Goal: Task Accomplishment & Management: Complete application form

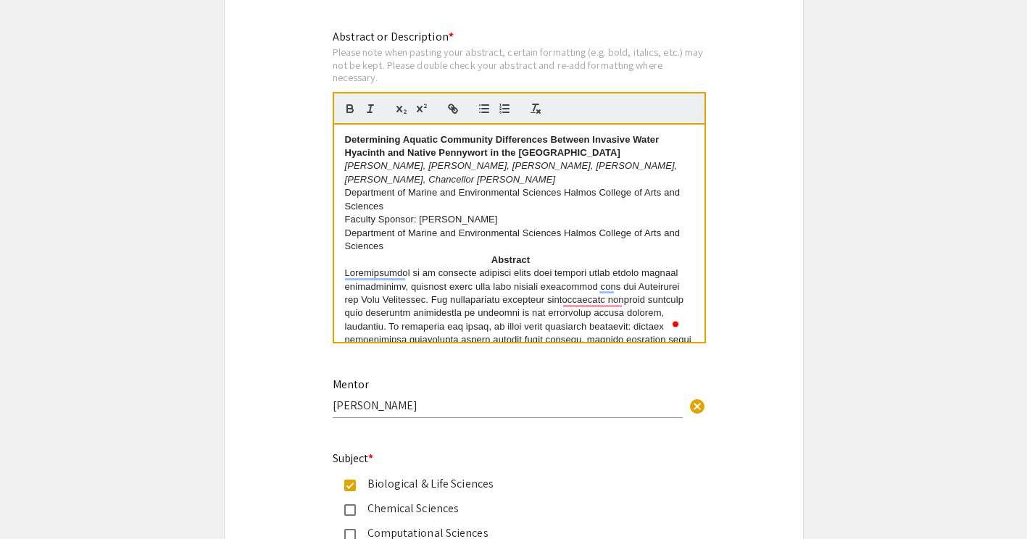
scroll to position [6, 0]
drag, startPoint x: 346, startPoint y: 172, endPoint x: 528, endPoint y: 182, distance: 182.8
click at [528, 182] on p "Aashvi Gowrisankar, Ainsley Andoscia, Nicolas Borca, Victoria Greenman, Layla L…" at bounding box center [519, 172] width 349 height 27
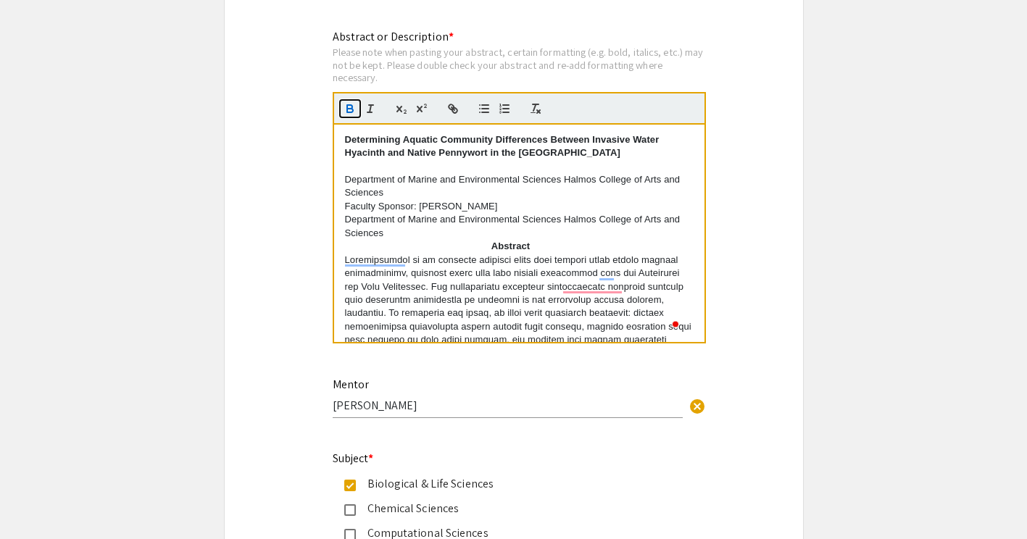
click at [349, 115] on icon "button" at bounding box center [349, 108] width 13 height 13
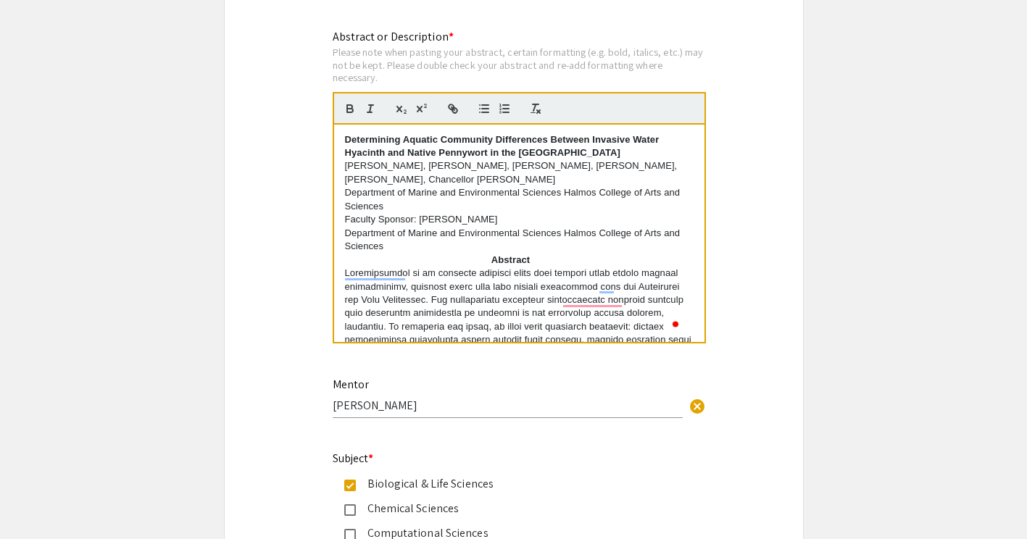
scroll to position [0, 0]
drag, startPoint x: 343, startPoint y: 165, endPoint x: 534, endPoint y: 181, distance: 191.2
click at [534, 181] on div "Determining Aquatic Community Differences Between Invasive Water Hyacinth and N…" at bounding box center [519, 233] width 370 height 217
click at [376, 108] on icon "button" at bounding box center [370, 108] width 13 height 13
click at [315, 207] on div "Symposium Presentation Submission 2025 Life Sciences South Florida STEM Undergr…" at bounding box center [514, 185] width 580 height 3140
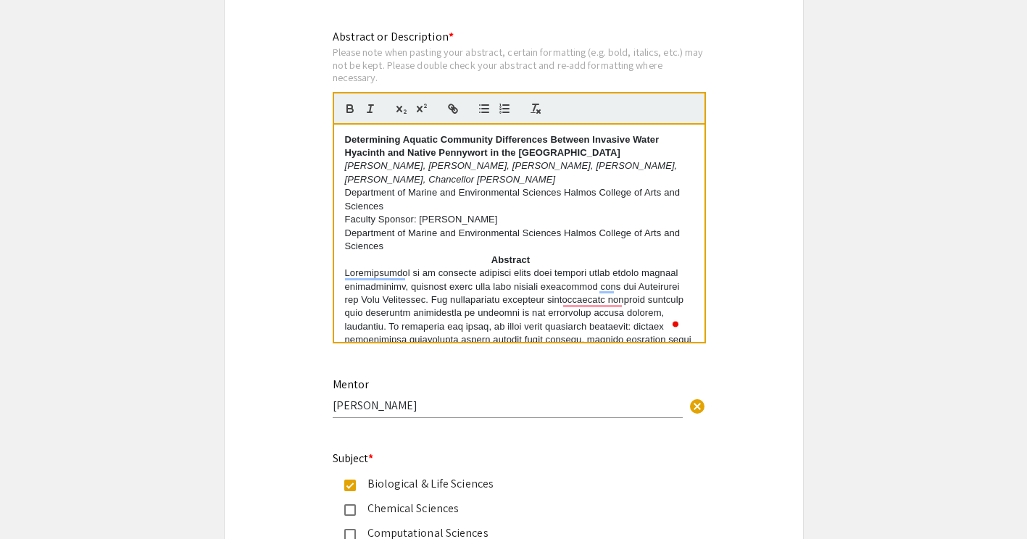
click at [410, 134] on div "Determining Aquatic Community Differences Between Invasive Water Hyacinth and N…" at bounding box center [519, 233] width 370 height 217
click at [446, 145] on strong "Determining aquatic Community Differences Between Invasive Water" at bounding box center [501, 139] width 313 height 11
click at [499, 145] on strong "Determining aquatic community Differences Between Invasive Water" at bounding box center [501, 139] width 312 height 11
click at [549, 142] on strong "Determining aquatic community differences Between Invasive Water" at bounding box center [500, 139] width 311 height 11
click at [591, 141] on strong "Determining aquatic community differences between Invasive Water" at bounding box center [499, 139] width 309 height 11
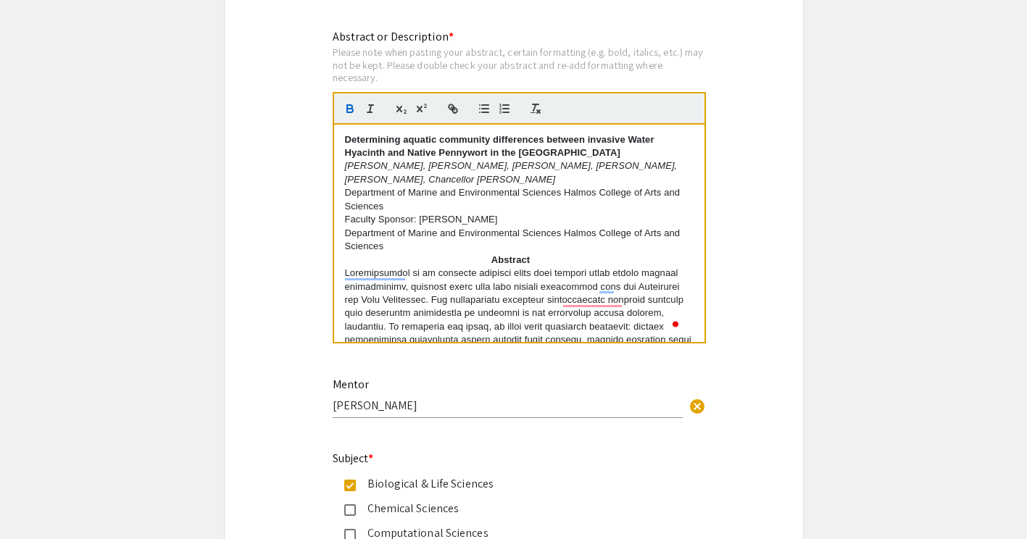
click at [635, 142] on strong "Determining aquatic community differences between invasive Water" at bounding box center [499, 139] width 309 height 11
click at [350, 158] on strong "Hyacinth and Native Pennywort in the Lake Okeechobee" at bounding box center [483, 152] width 276 height 11
click at [414, 154] on strong "yacinth and Native Pennywort in the Lake Okeechobee" at bounding box center [532, 152] width 315 height 11
click at [444, 154] on strong "yacinth and native Pennywort in the Lake Okeechobee" at bounding box center [532, 152] width 314 height 11
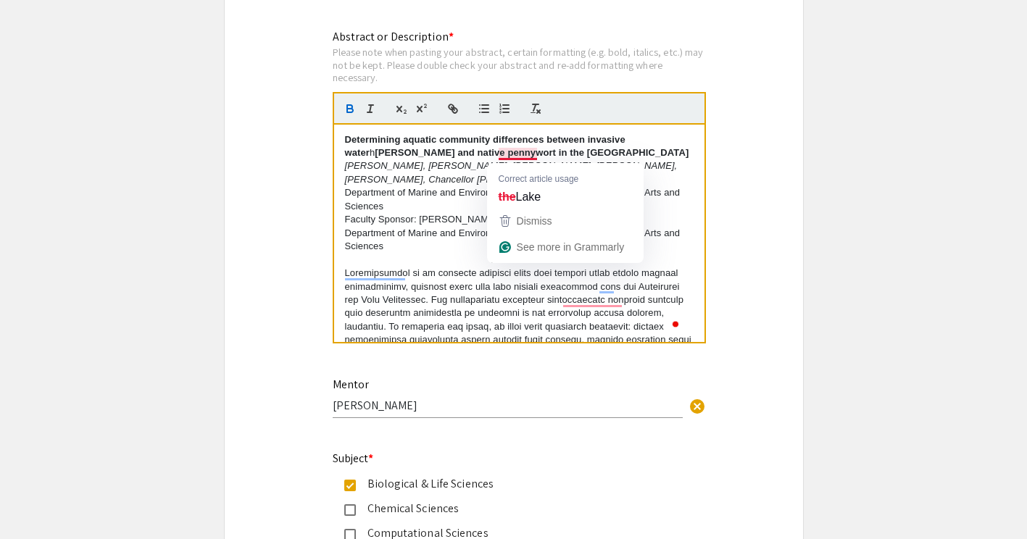
click at [524, 156] on strong "yacinth and native pennywort in the Lake Okeechobee" at bounding box center [532, 152] width 314 height 11
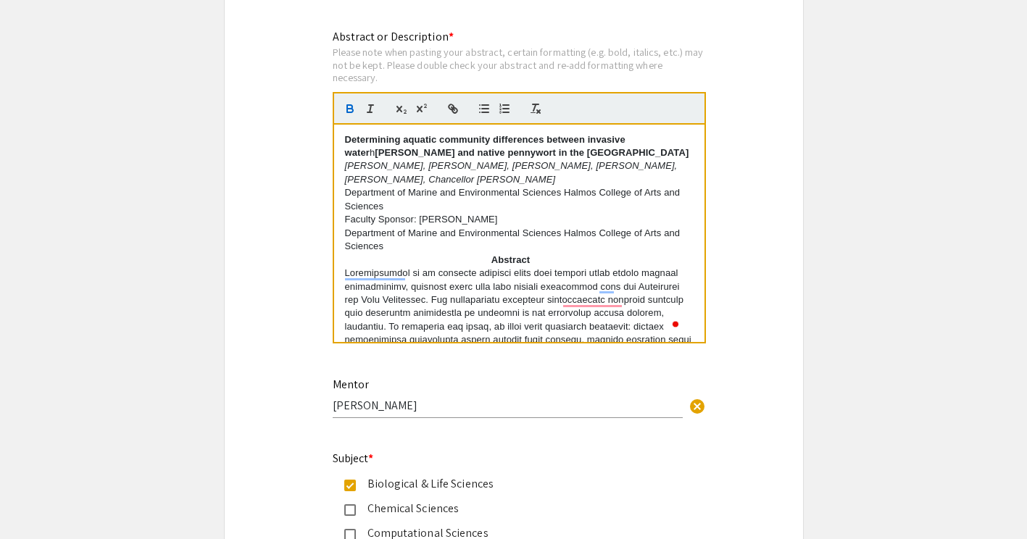
click at [542, 154] on strong "yacinth and native pennywort in the lake Okeechobee" at bounding box center [532, 152] width 314 height 11
click at [291, 81] on div "Symposium Presentation Submission 2025 Life Sciences South Florida STEM Undergr…" at bounding box center [514, 185] width 580 height 3140
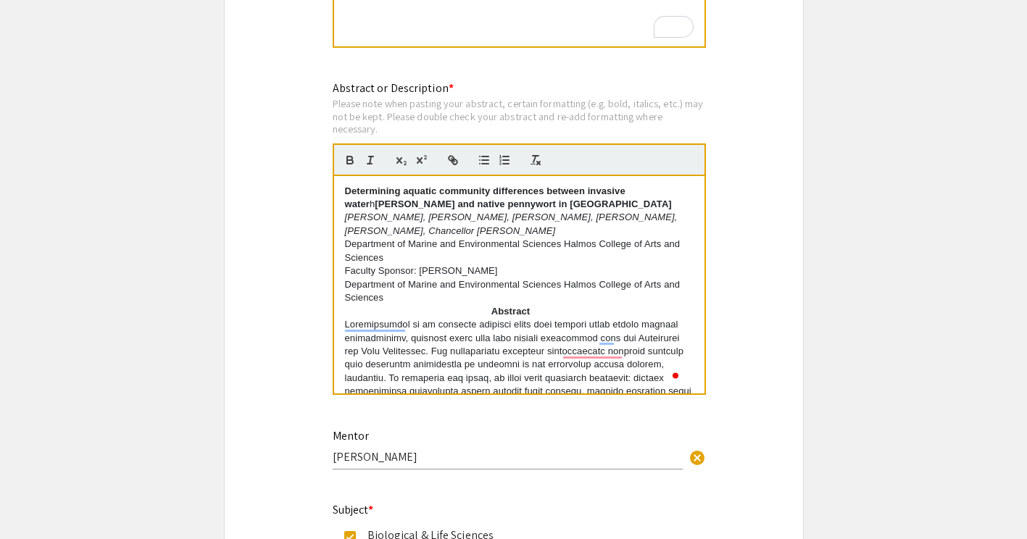
scroll to position [1411, 0]
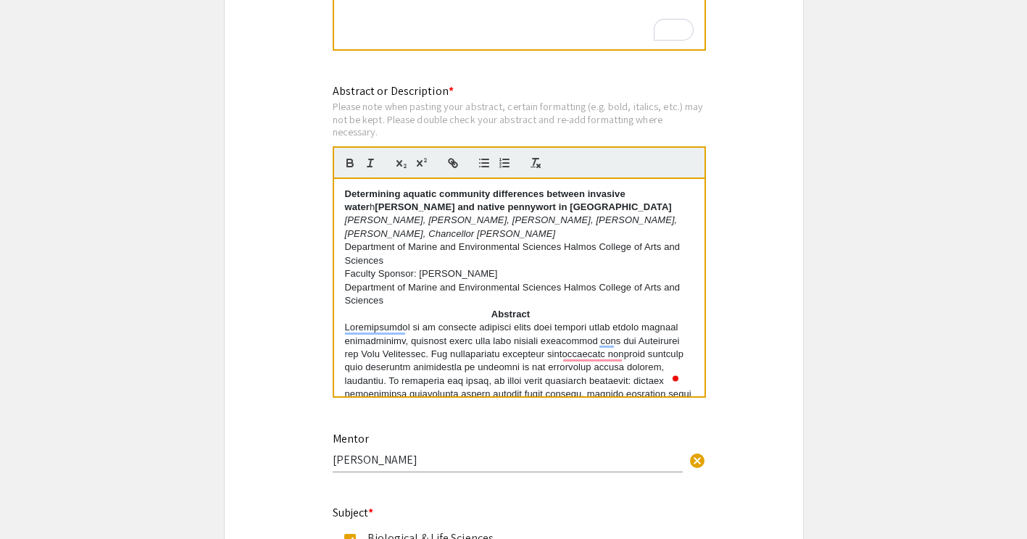
click at [375, 209] on strong "yacinth and native pennywort in Lake Okeechobee" at bounding box center [523, 206] width 297 height 11
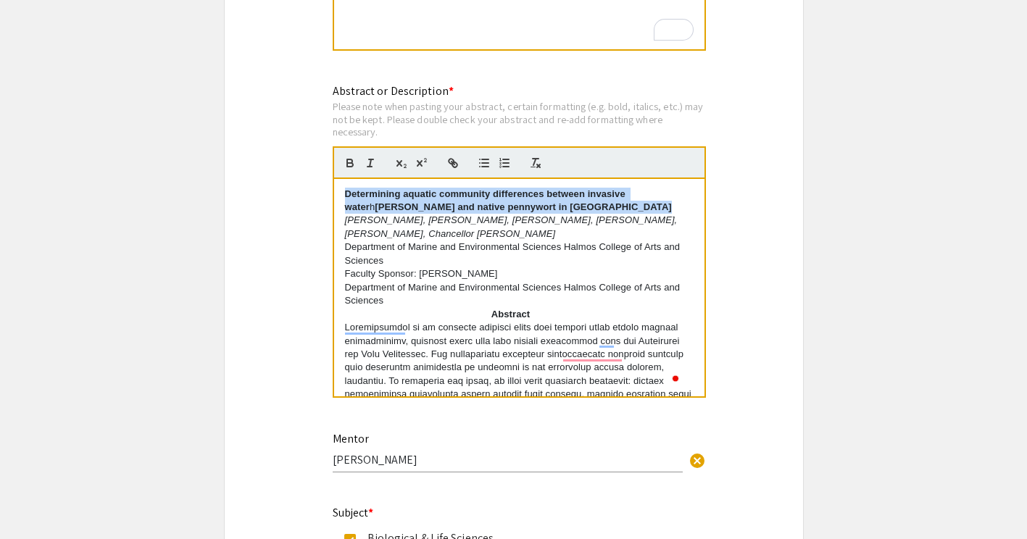
click at [375, 209] on strong "yacinth and native pennywort in Lake Okeechobee" at bounding box center [523, 206] width 297 height 11
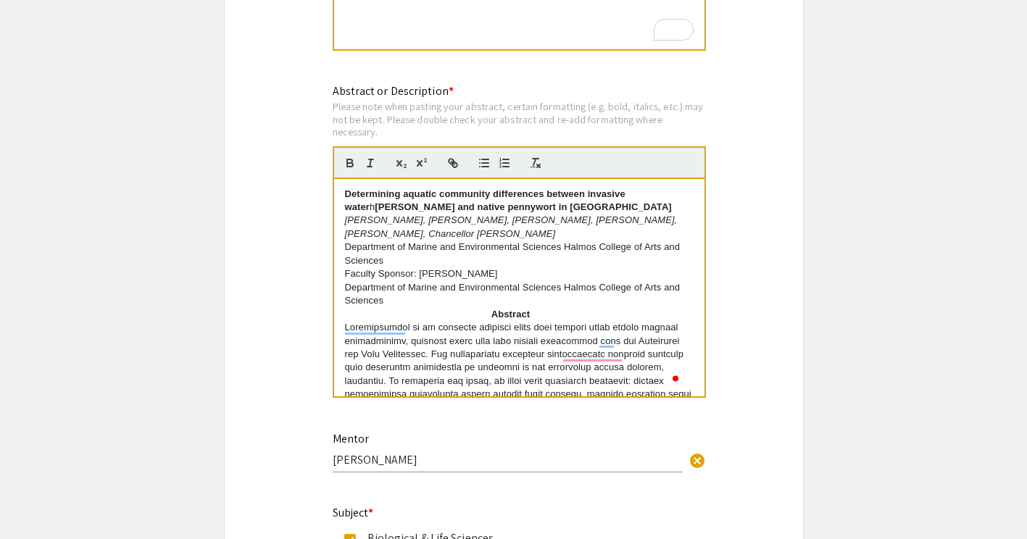
click at [345, 154] on div at bounding box center [519, 162] width 373 height 33
click at [345, 160] on icon "button" at bounding box center [349, 163] width 13 height 13
click at [286, 209] on div "Symposium Presentation Submission 2025 Life Sciences South Florida STEM Undergr…" at bounding box center [514, 240] width 580 height 3140
click at [758, 216] on div "Symposium Presentation Submission 2025 Life Sciences South Florida STEM Undergr…" at bounding box center [514, 240] width 580 height 3140
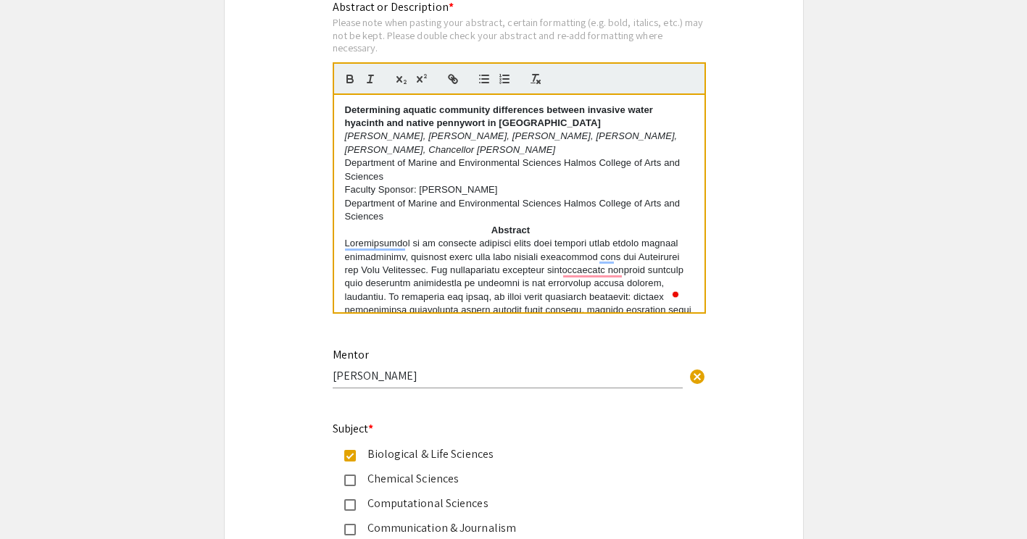
scroll to position [1496, 0]
click at [395, 154] on em "Aashvi Gowrisankar, Ainsley Andoscia, Nicolas Borca, Victoria Greenman, Layla L…" at bounding box center [512, 142] width 335 height 24
click at [662, 139] on p "Aashvi Gowrisankar, Ainsley Andoscia, Nicolas Borca, Victoria Greenman, Layla L…" at bounding box center [519, 142] width 349 height 27
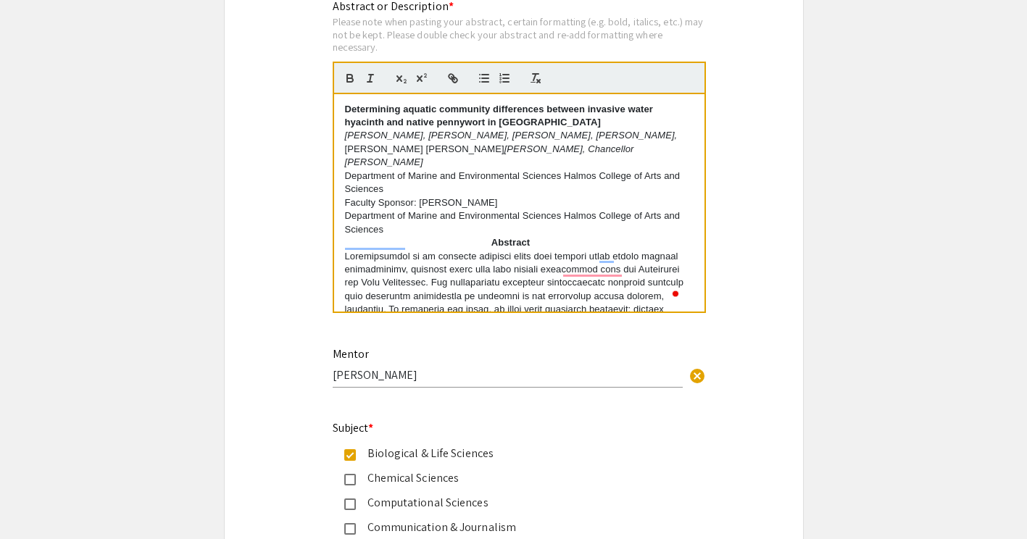
scroll to position [0, 0]
drag, startPoint x: 627, startPoint y: 133, endPoint x: 637, endPoint y: 149, distance: 17.9
click at [637, 149] on p "Aashvi Gowrisankar, Ainsley Andoscia, Nicolas Borca, Victoria Greenman, Billie …" at bounding box center [519, 149] width 349 height 40
click at [367, 81] on icon "button" at bounding box center [370, 78] width 13 height 13
click at [420, 128] on strong "Determining aquatic community differences between invasive water hyacinth and n…" at bounding box center [507, 116] width 325 height 24
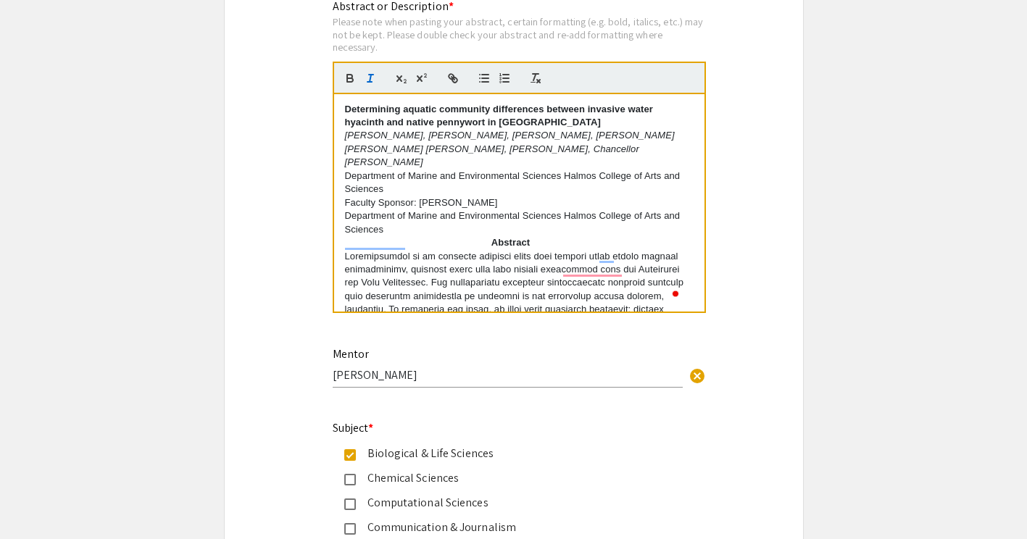
click at [241, 186] on div "Symposium Presentation Submission 2025 Life Sciences South Florida STEM Undergr…" at bounding box center [514, 155] width 580 height 3140
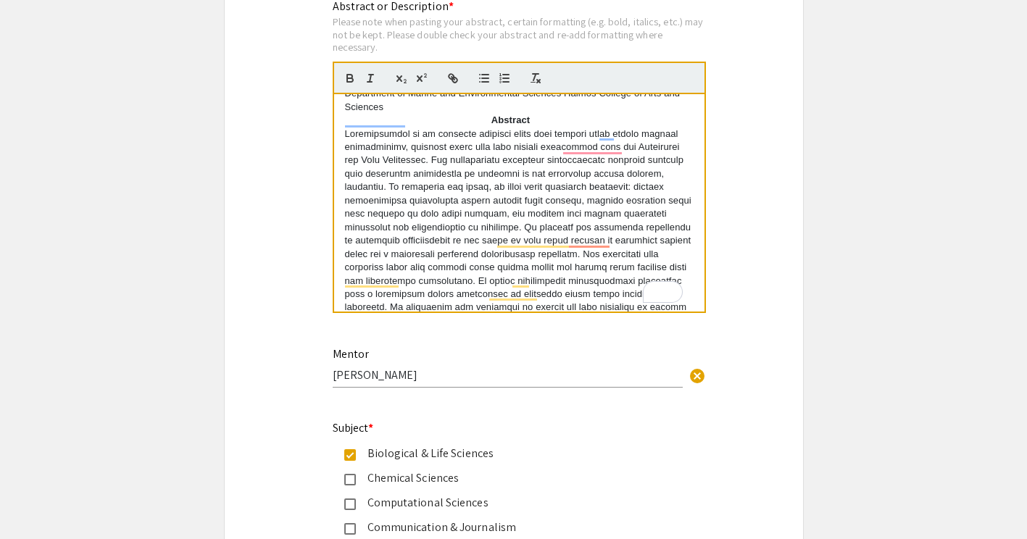
scroll to position [117, 0]
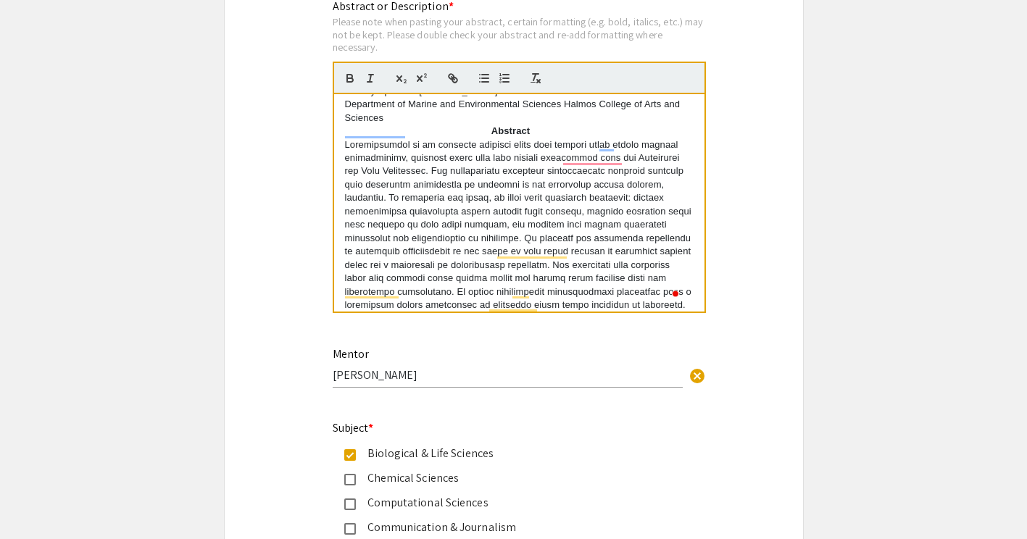
click at [744, 219] on div "Symposium Presentation Submission 2025 Life Sciences South Florida STEM Undergr…" at bounding box center [514, 155] width 580 height 3140
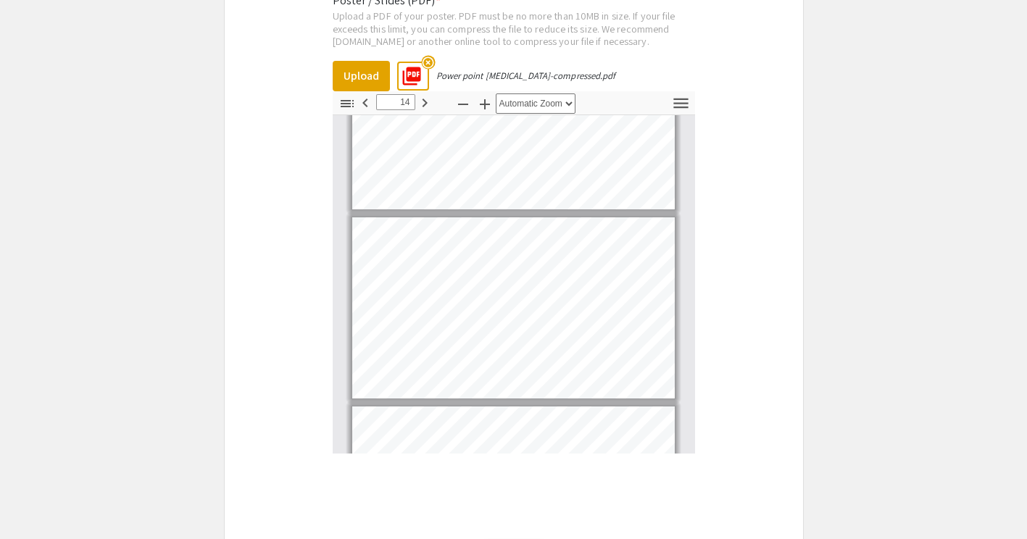
scroll to position [2361, 0]
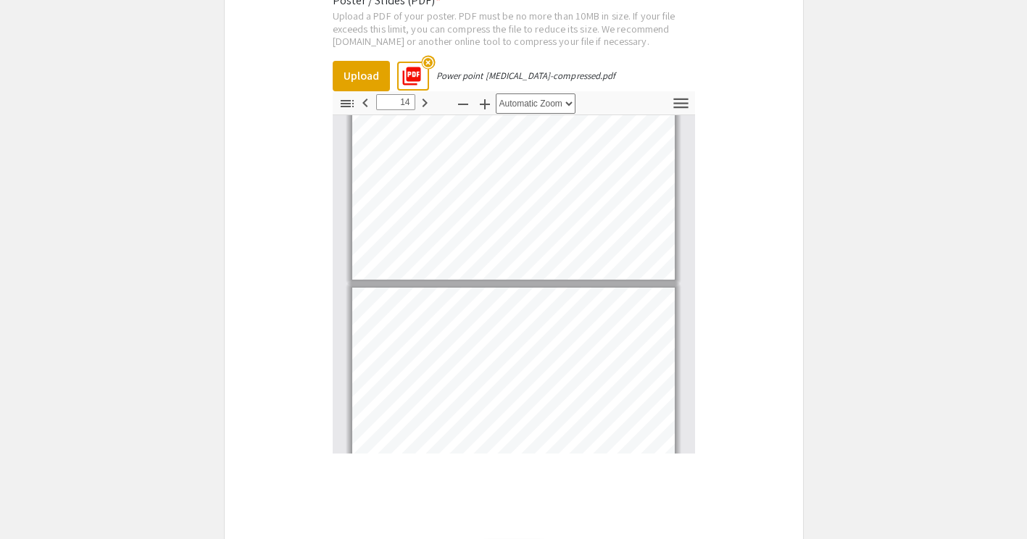
type input "13"
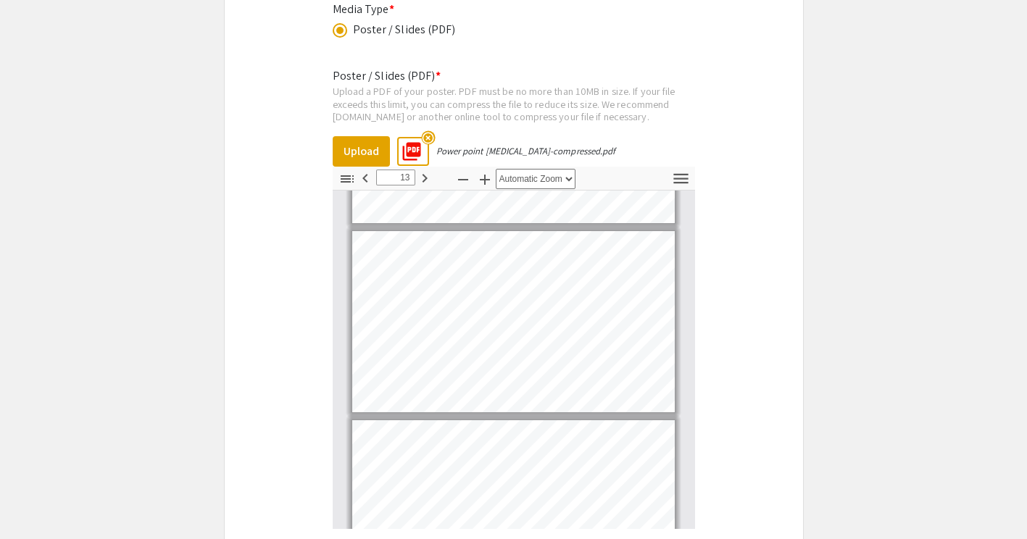
scroll to position [2541, 0]
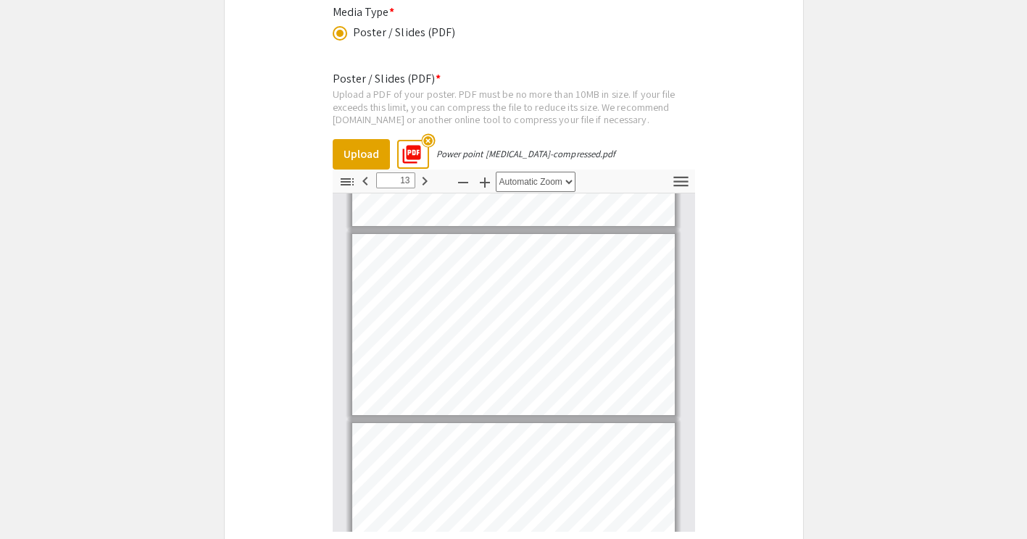
click at [425, 143] on mat-icon "highlight_off" at bounding box center [428, 140] width 14 height 14
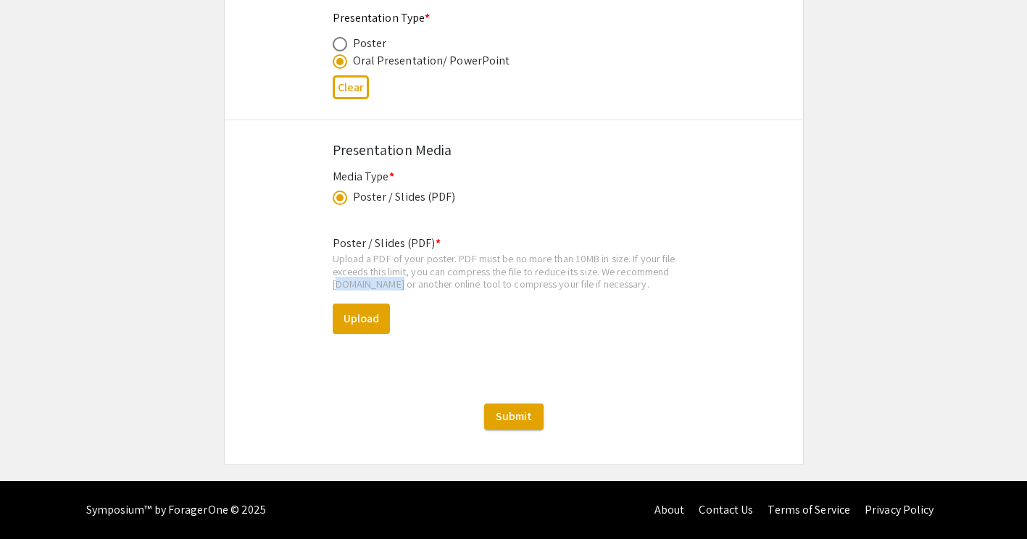
drag, startPoint x: 326, startPoint y: 285, endPoint x: 391, endPoint y: 288, distance: 64.6
copy div "Smallpdf.com"
click at [367, 313] on button "Upload" at bounding box center [361, 319] width 57 height 30
select select "custom"
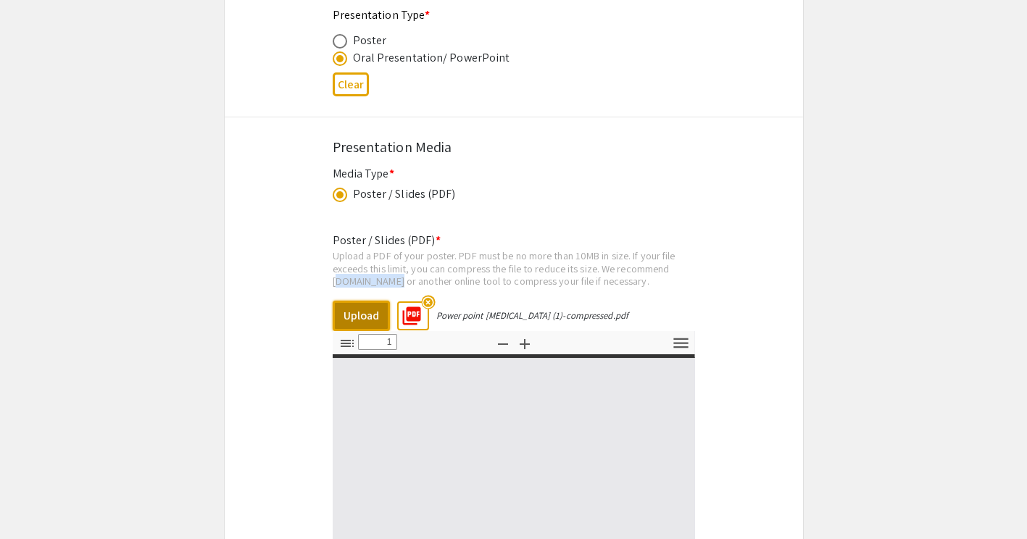
type input "0"
select select "custom"
type input "1"
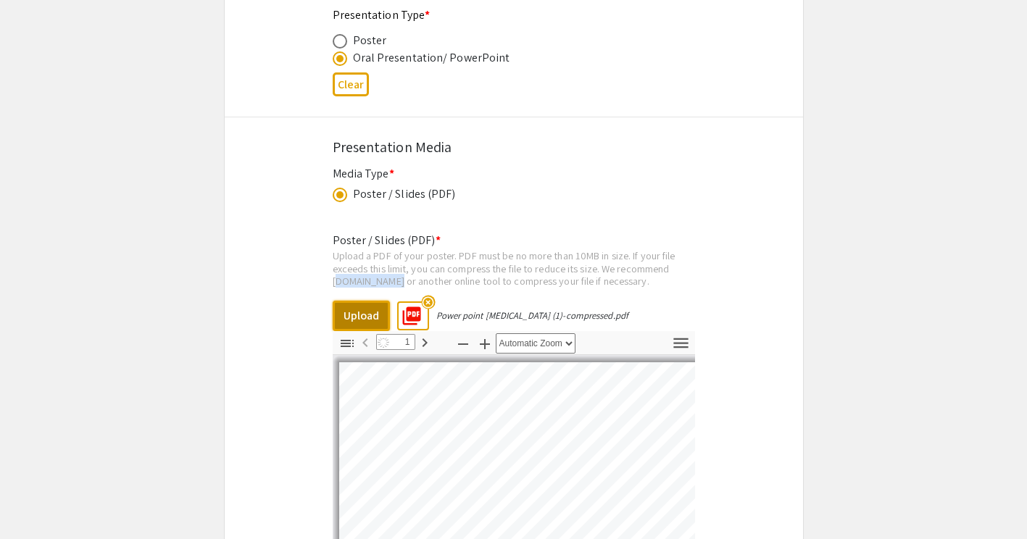
select select "auto"
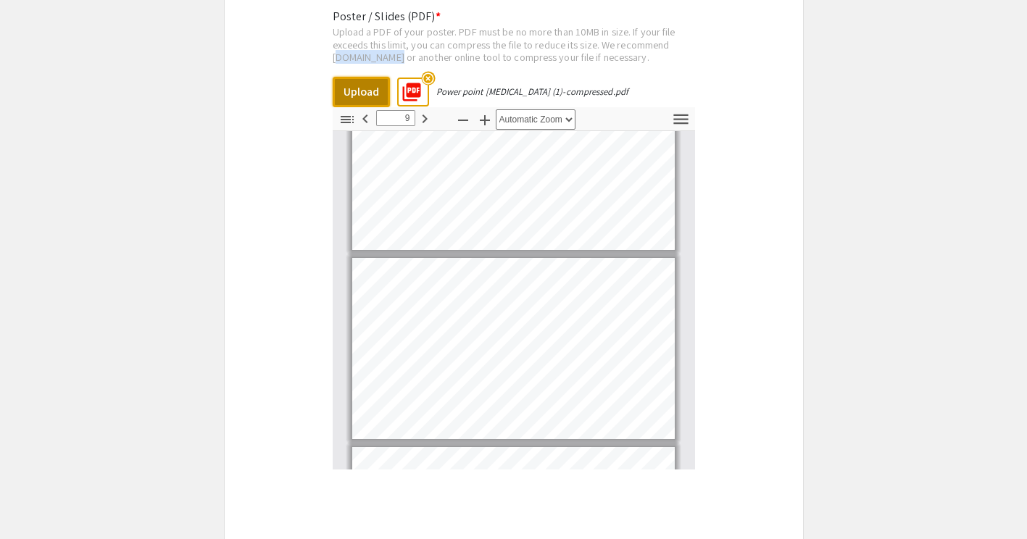
scroll to position [1393, 0]
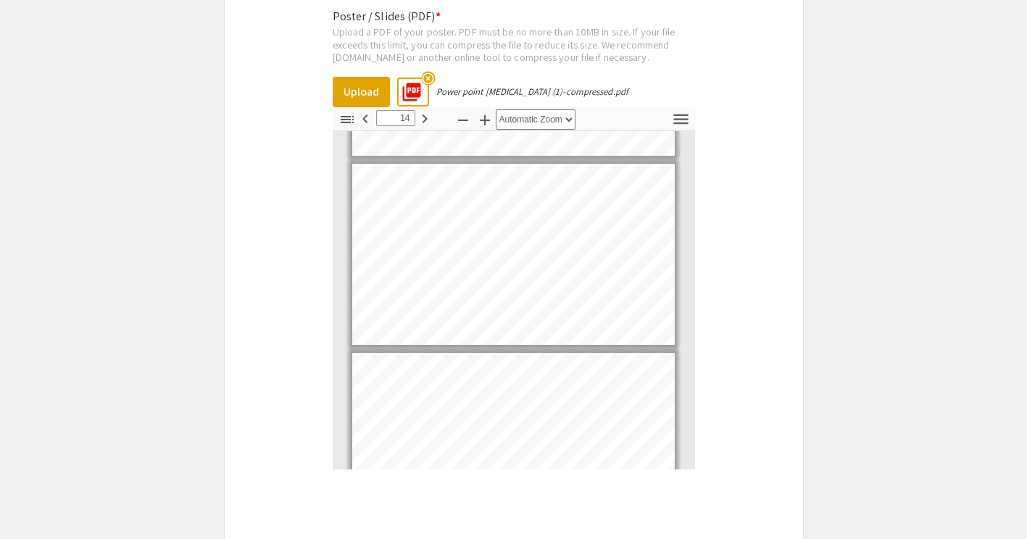
scroll to position [2434, 0]
type input "15"
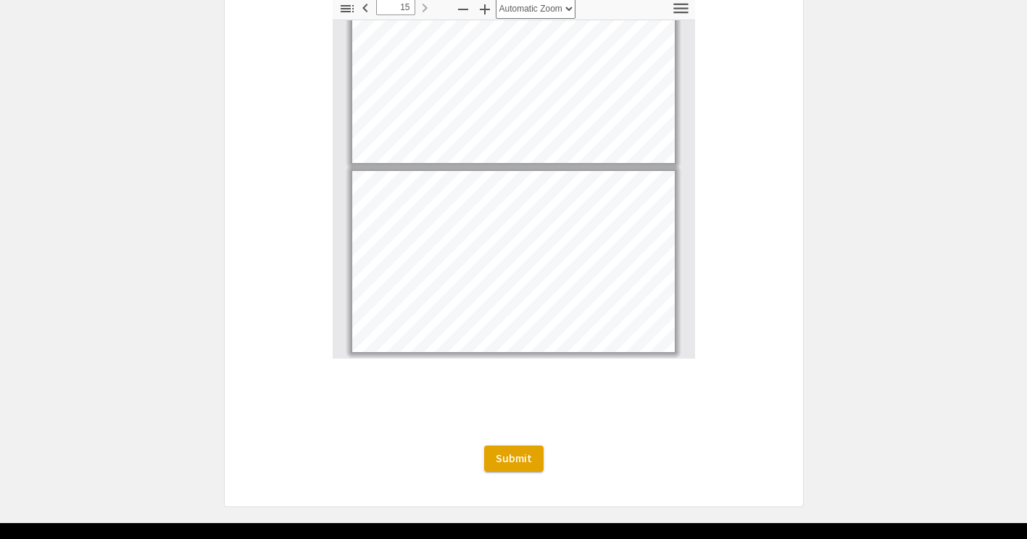
scroll to position [2759, 0]
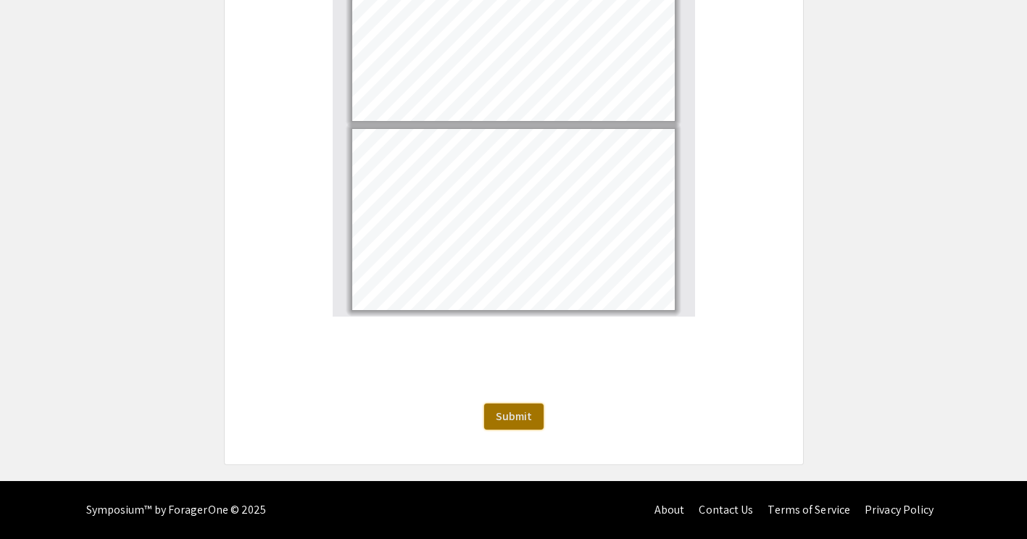
click at [500, 409] on span "Submit" at bounding box center [514, 416] width 36 height 15
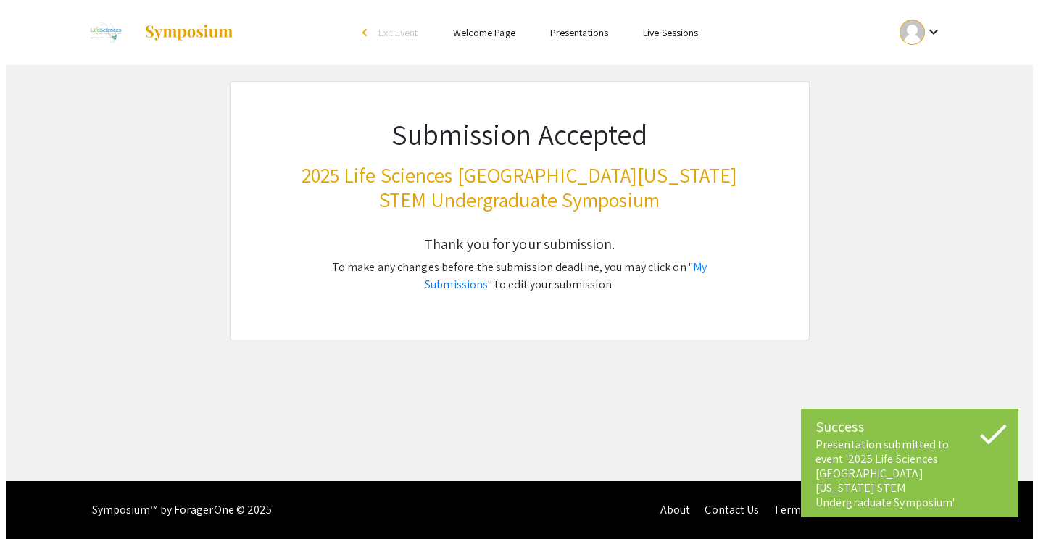
scroll to position [0, 0]
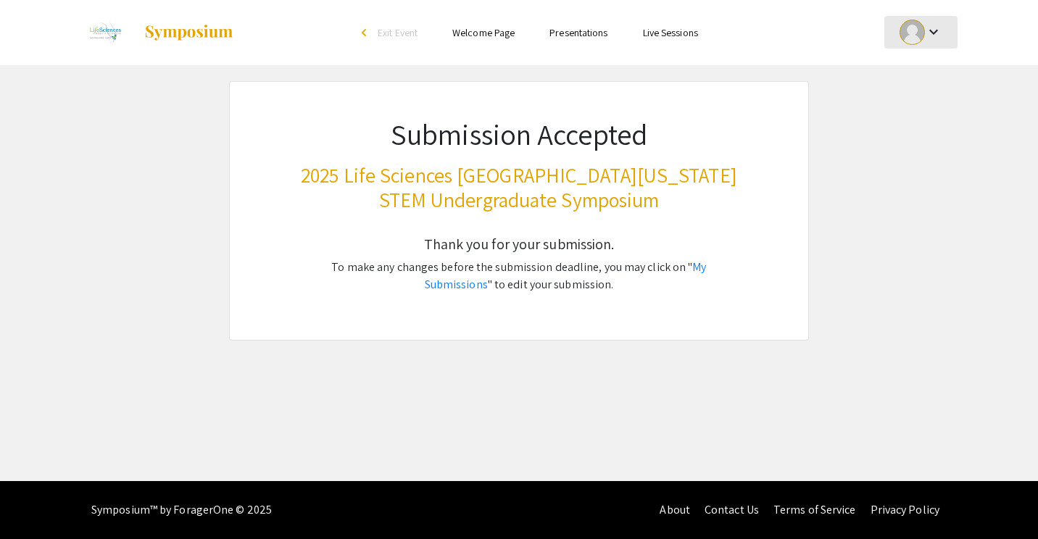
click at [945, 41] on div "keyboard_arrow_down" at bounding box center [921, 32] width 50 height 33
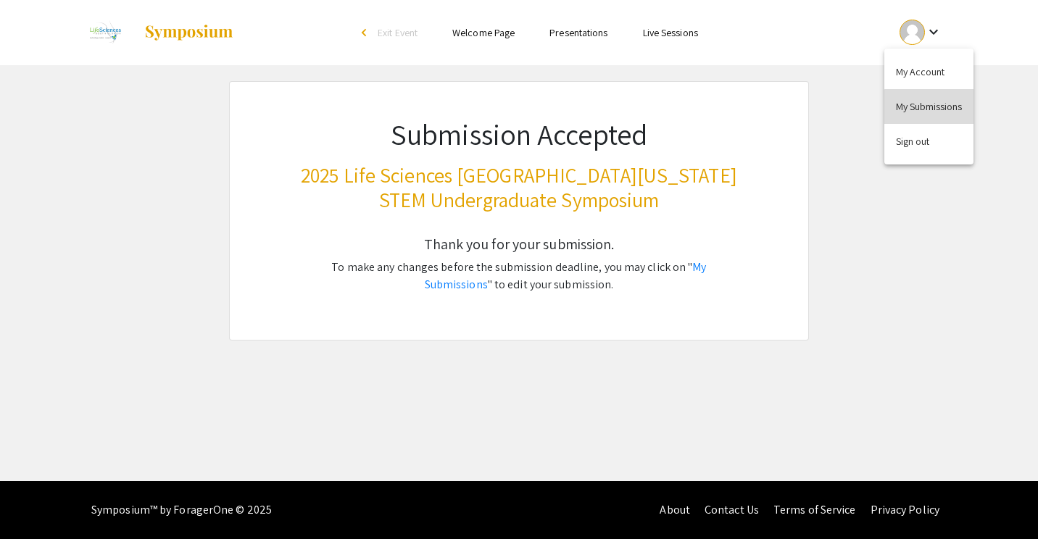
click at [947, 112] on button "My Submissions" at bounding box center [928, 106] width 89 height 35
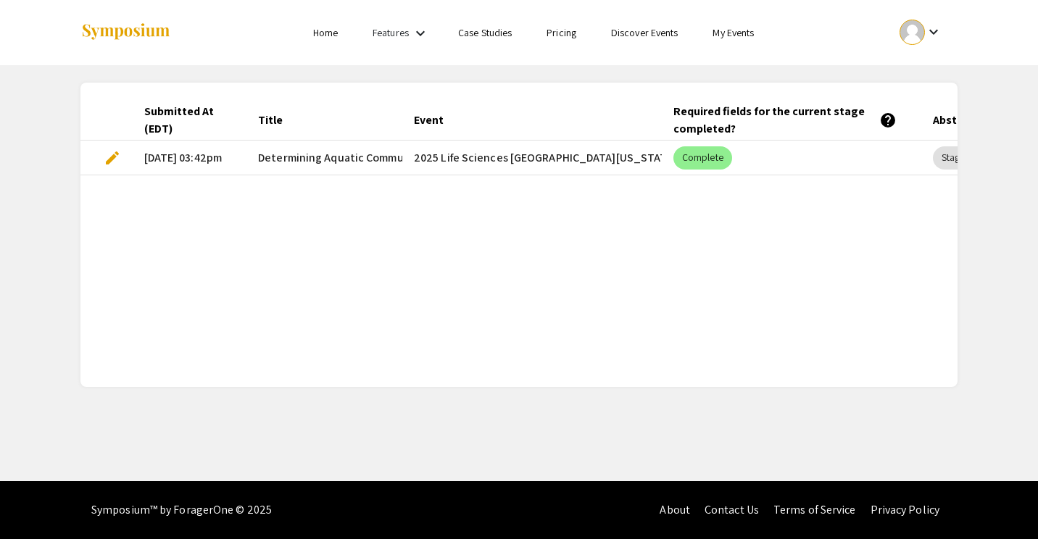
scroll to position [0, 223]
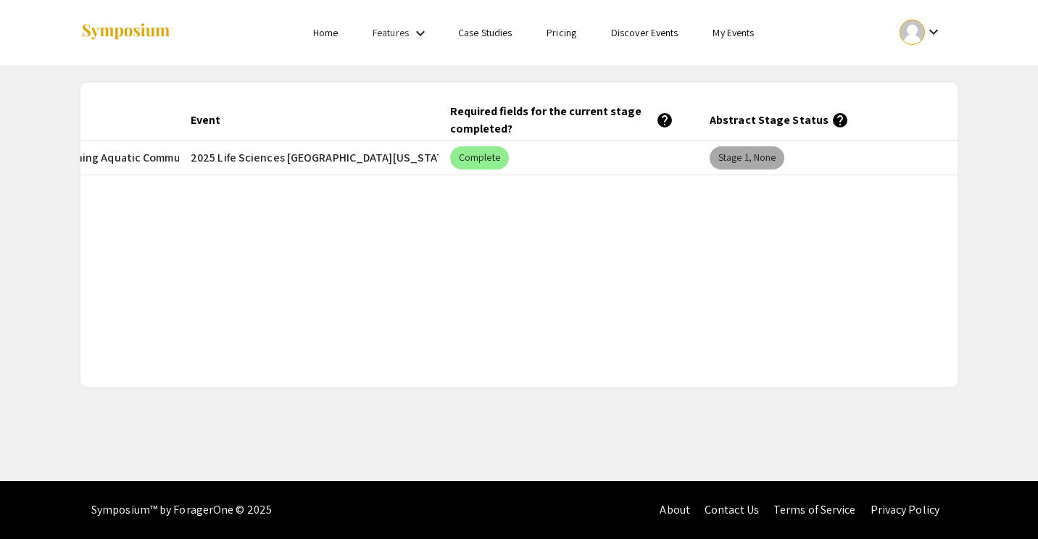
click at [747, 157] on mat-chip "Stage 1, None" at bounding box center [746, 157] width 75 height 23
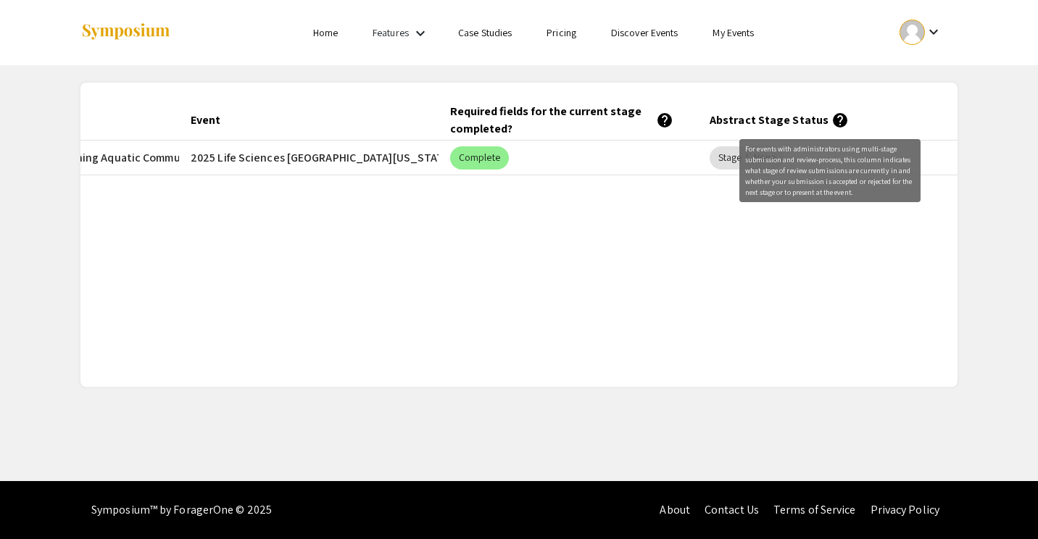
click at [831, 119] on mat-icon "help" at bounding box center [839, 120] width 17 height 17
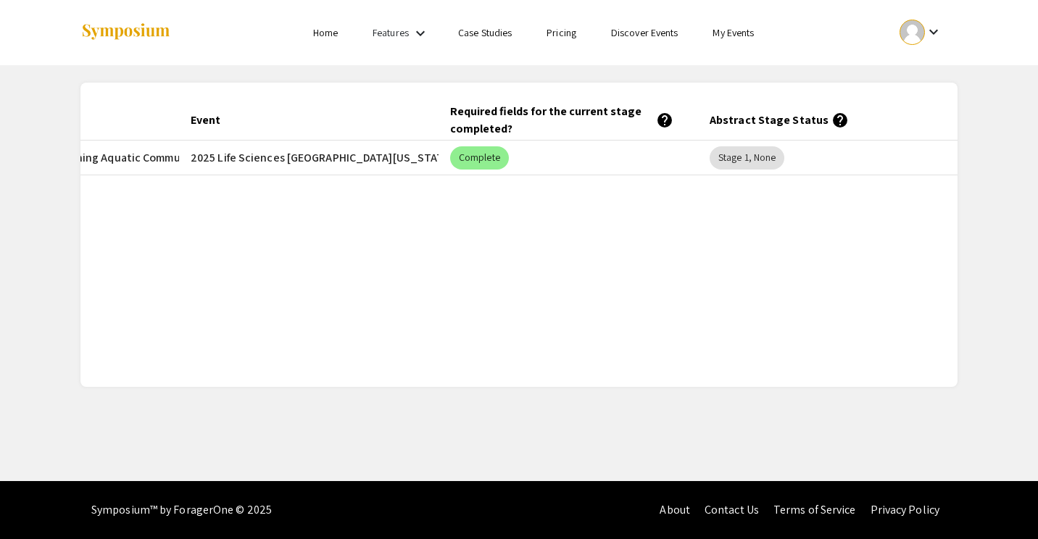
click at [831, 119] on mat-icon "help" at bounding box center [839, 120] width 17 height 17
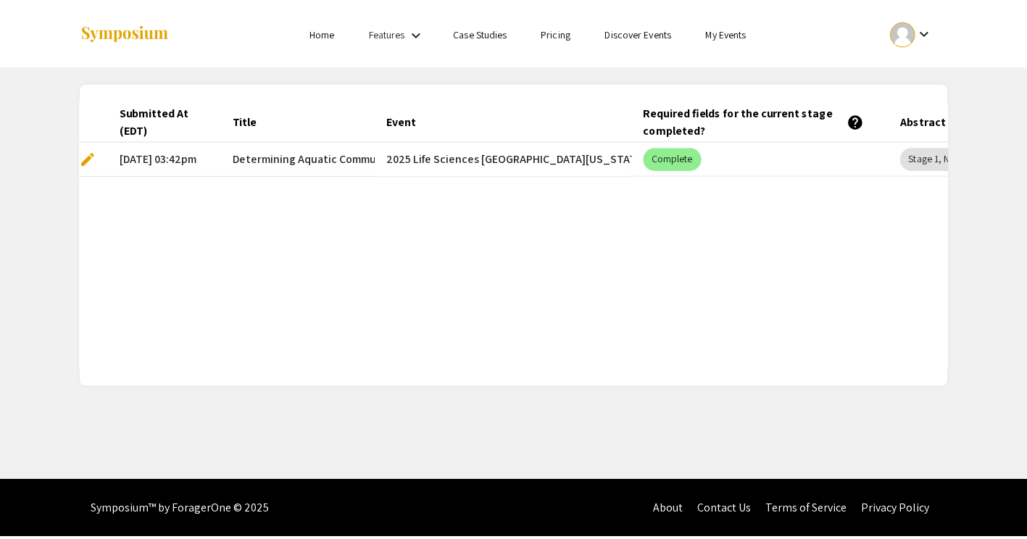
scroll to position [0, 0]
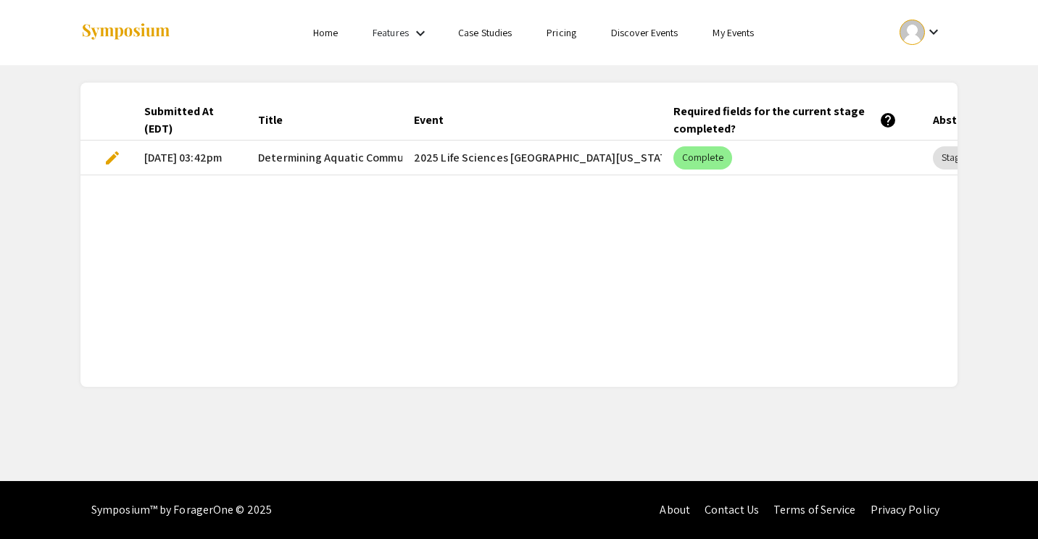
click at [108, 33] on img at bounding box center [125, 32] width 91 height 20
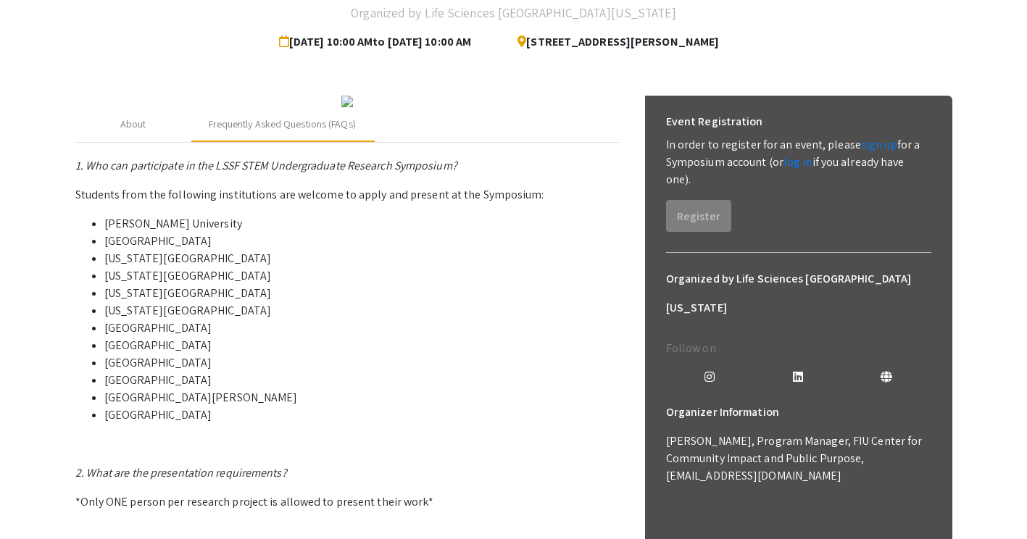
scroll to position [125, 0]
click at [143, 133] on div "About" at bounding box center [133, 124] width 26 height 15
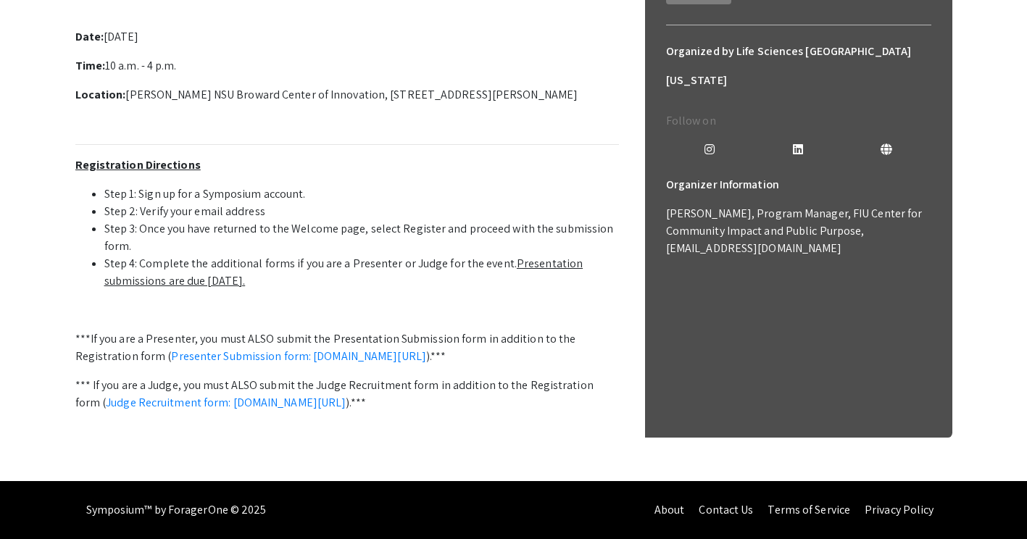
scroll to position [424, 0]
click at [230, 288] on u "Presentation submissions are due [DATE]." at bounding box center [343, 272] width 479 height 33
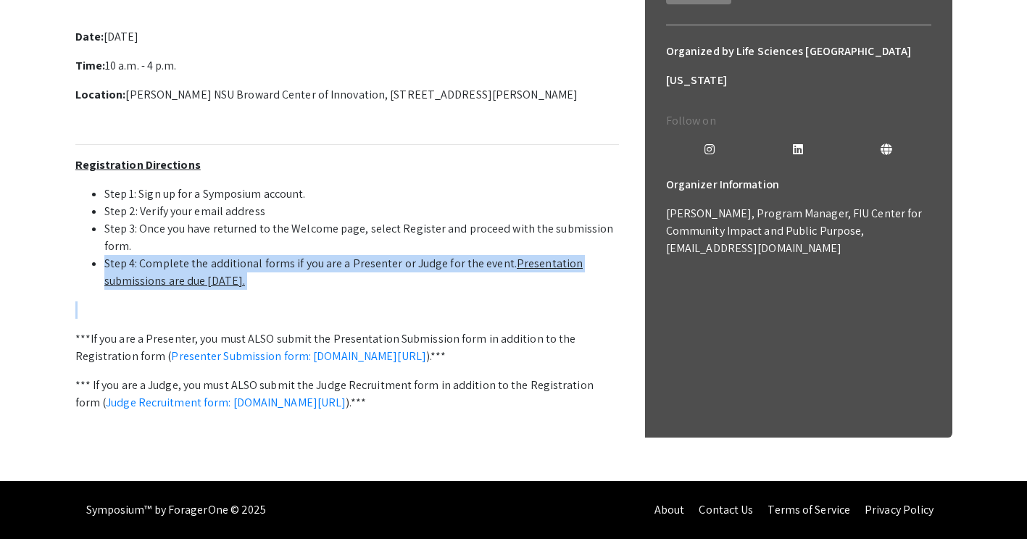
click at [230, 288] on u "Presentation submissions are due [DATE]." at bounding box center [343, 272] width 479 height 33
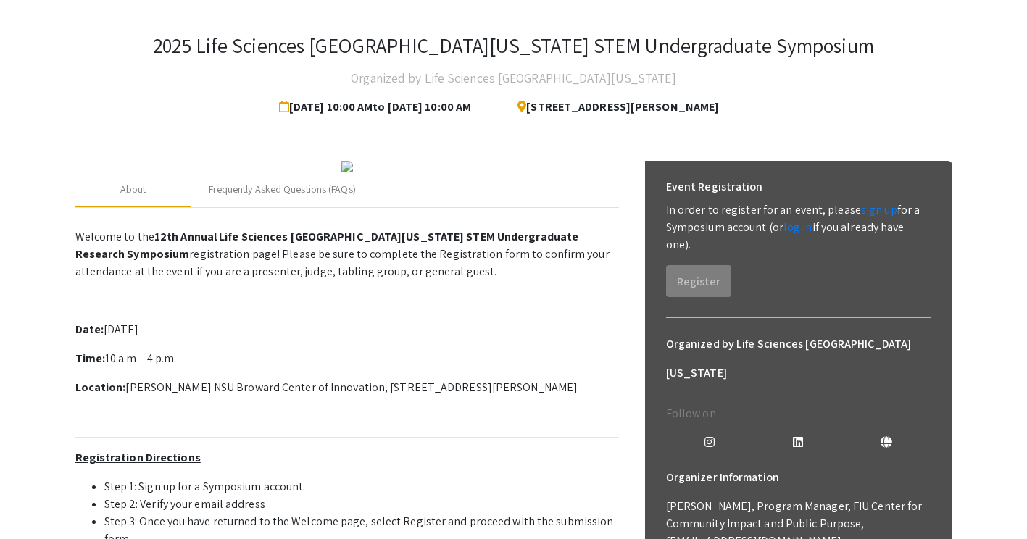
scroll to position [54, 0]
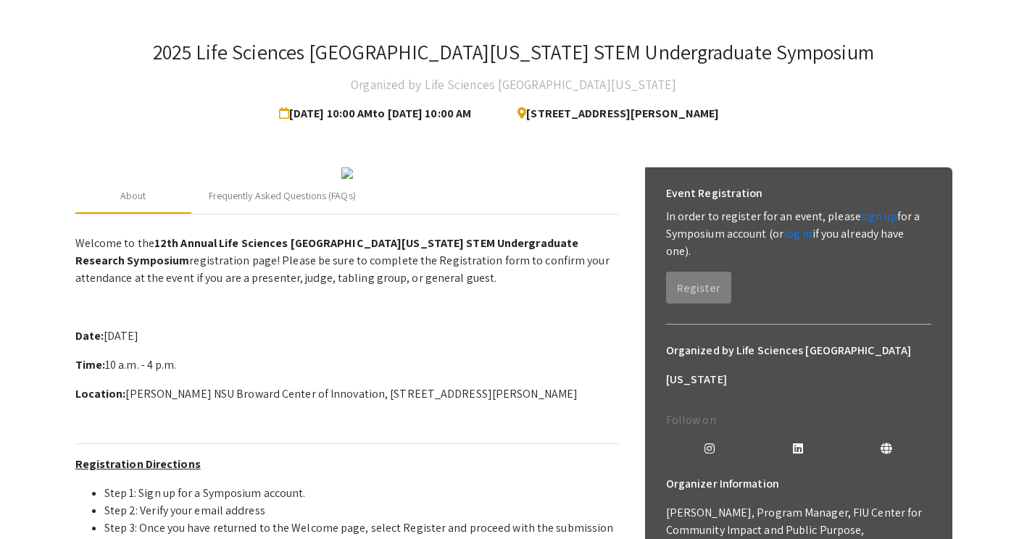
click at [701, 309] on div "Event Registration In order to register for an event, please sign up for a Symp…" at bounding box center [798, 241] width 288 height 148
click at [795, 233] on link "log in" at bounding box center [797, 233] width 29 height 15
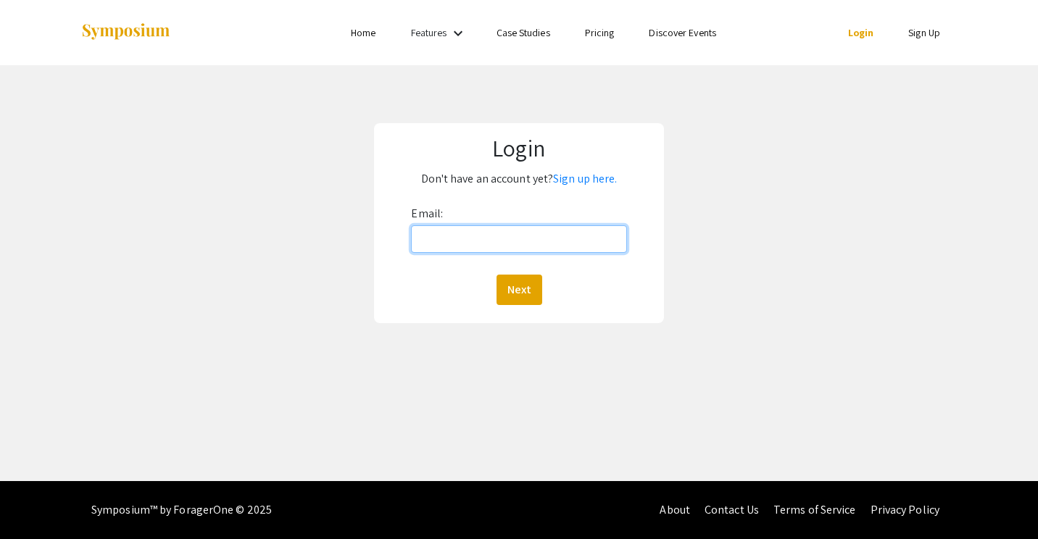
click at [577, 233] on input "Email:" at bounding box center [518, 239] width 215 height 28
type input "[EMAIL_ADDRESS][DOMAIN_NAME]"
click at [496, 275] on button "Next" at bounding box center [519, 290] width 46 height 30
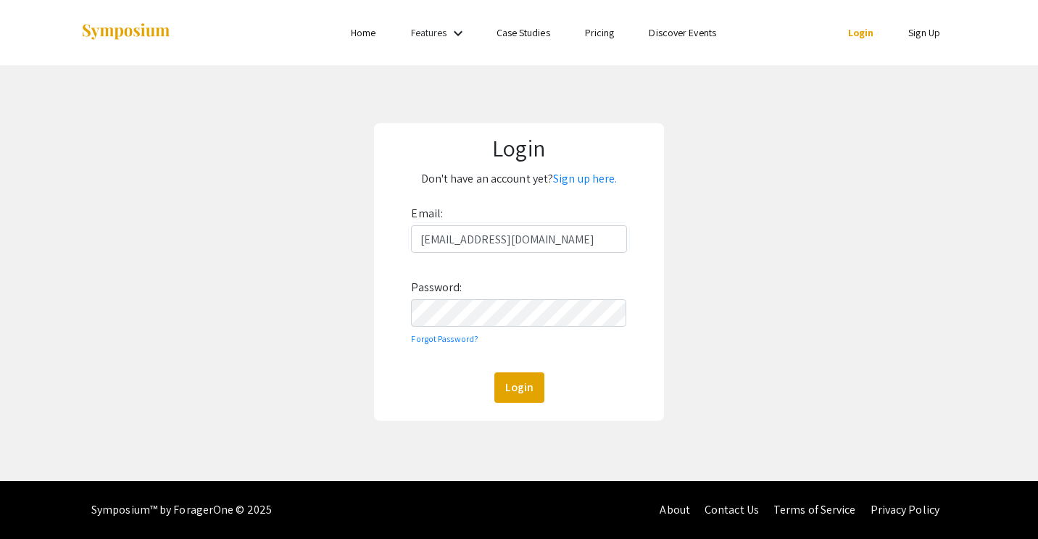
click at [494, 372] on button "Login" at bounding box center [519, 387] width 50 height 30
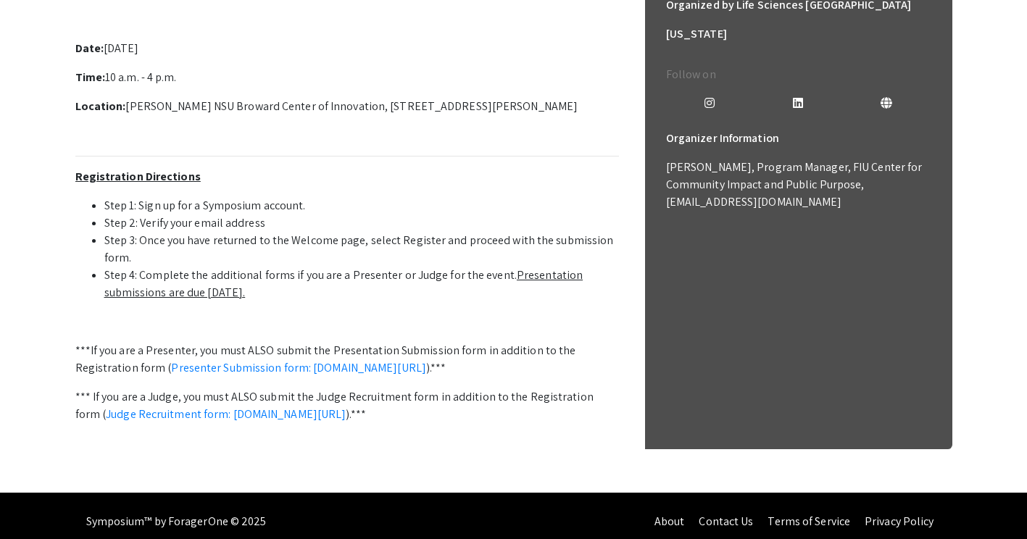
scroll to position [504, 0]
